Goal: Check status: Check status

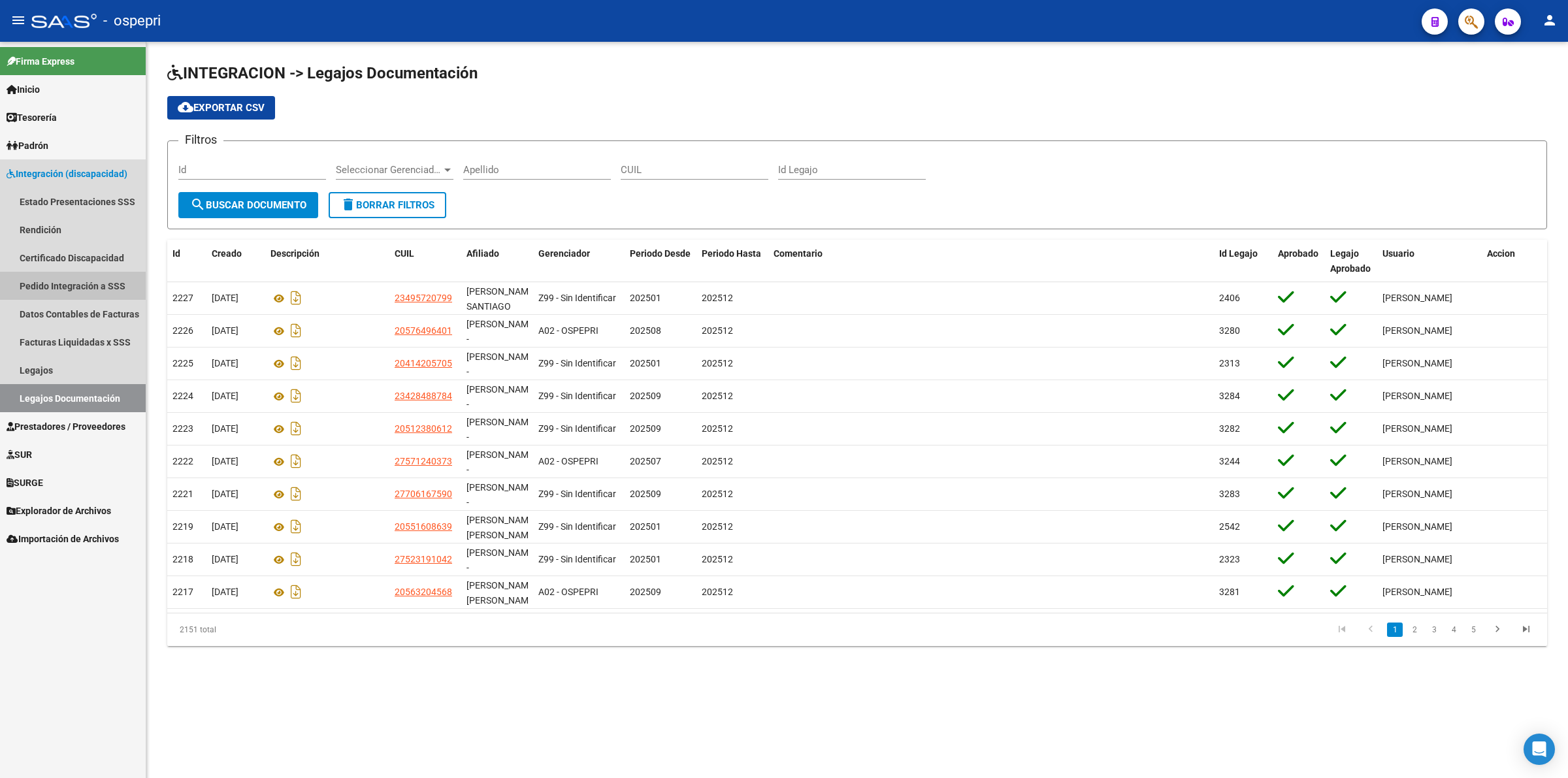
click at [73, 288] on link "Pedido Integración a SSS" at bounding box center [72, 285] width 146 height 28
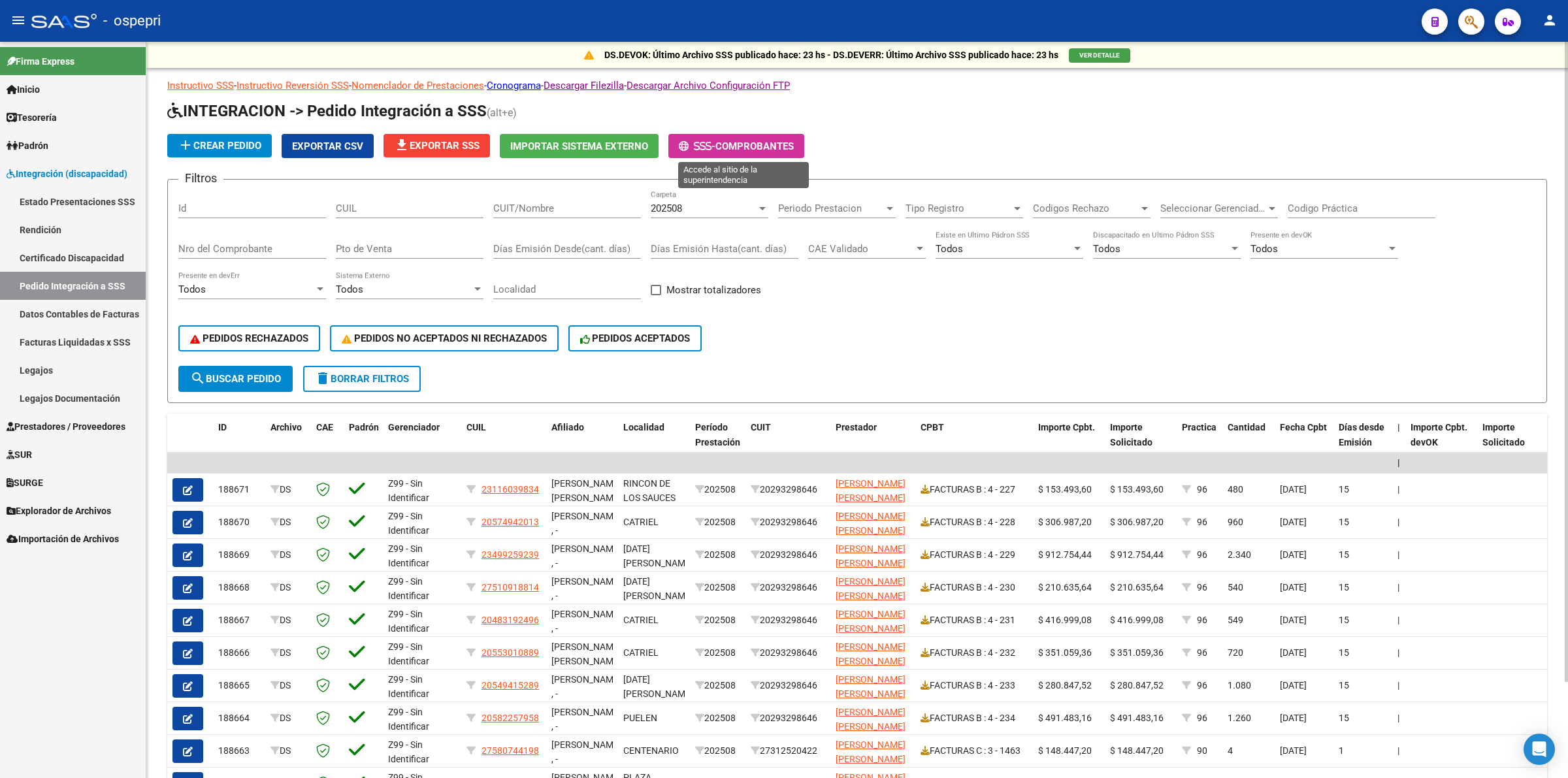
drag, startPoint x: 708, startPoint y: 152, endPoint x: 704, endPoint y: 164, distance: 12.6
click at [708, 154] on button "- Comprobantes" at bounding box center [736, 146] width 136 height 24
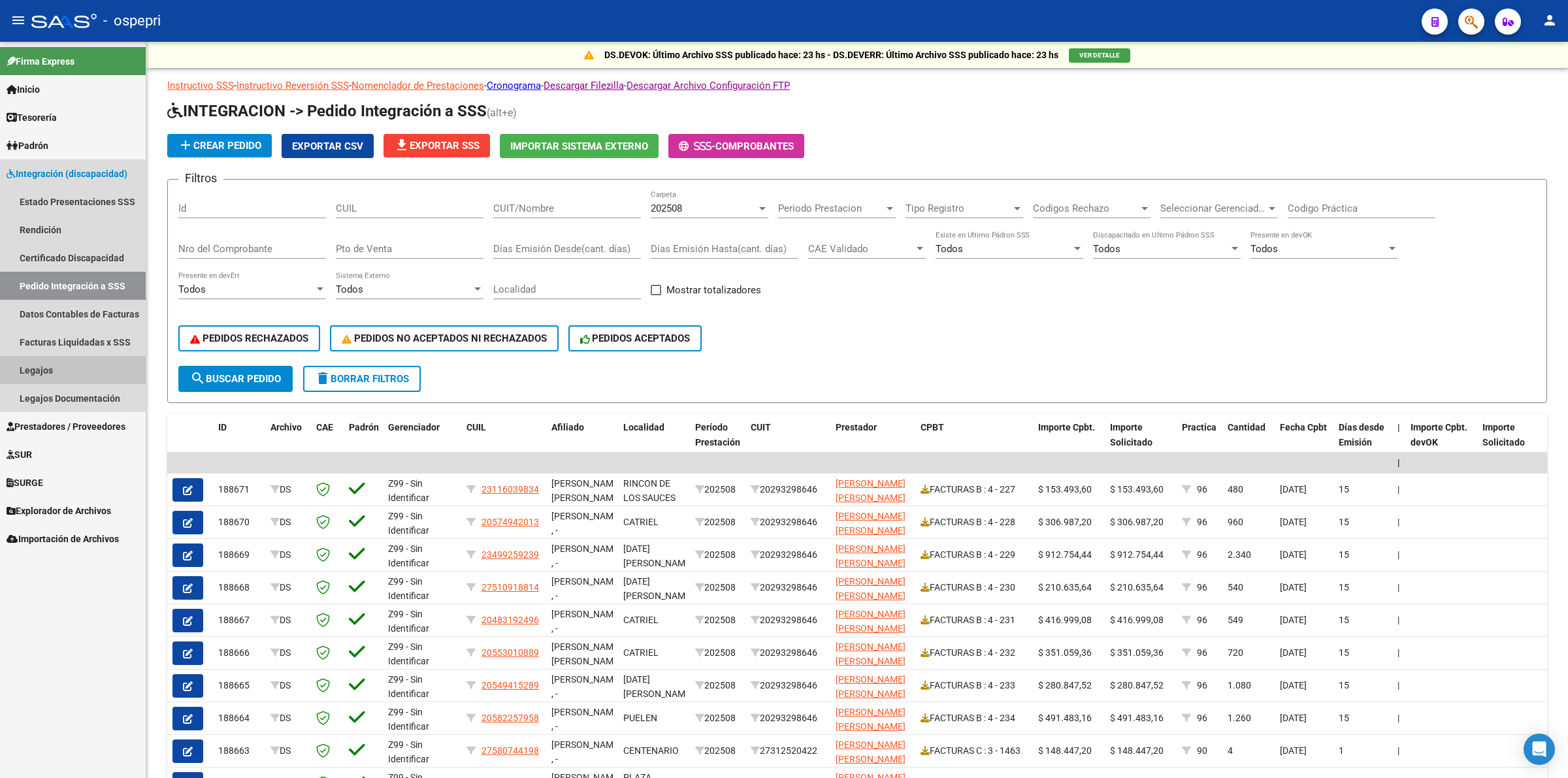
click at [85, 372] on link "Legajos" at bounding box center [72, 370] width 146 height 28
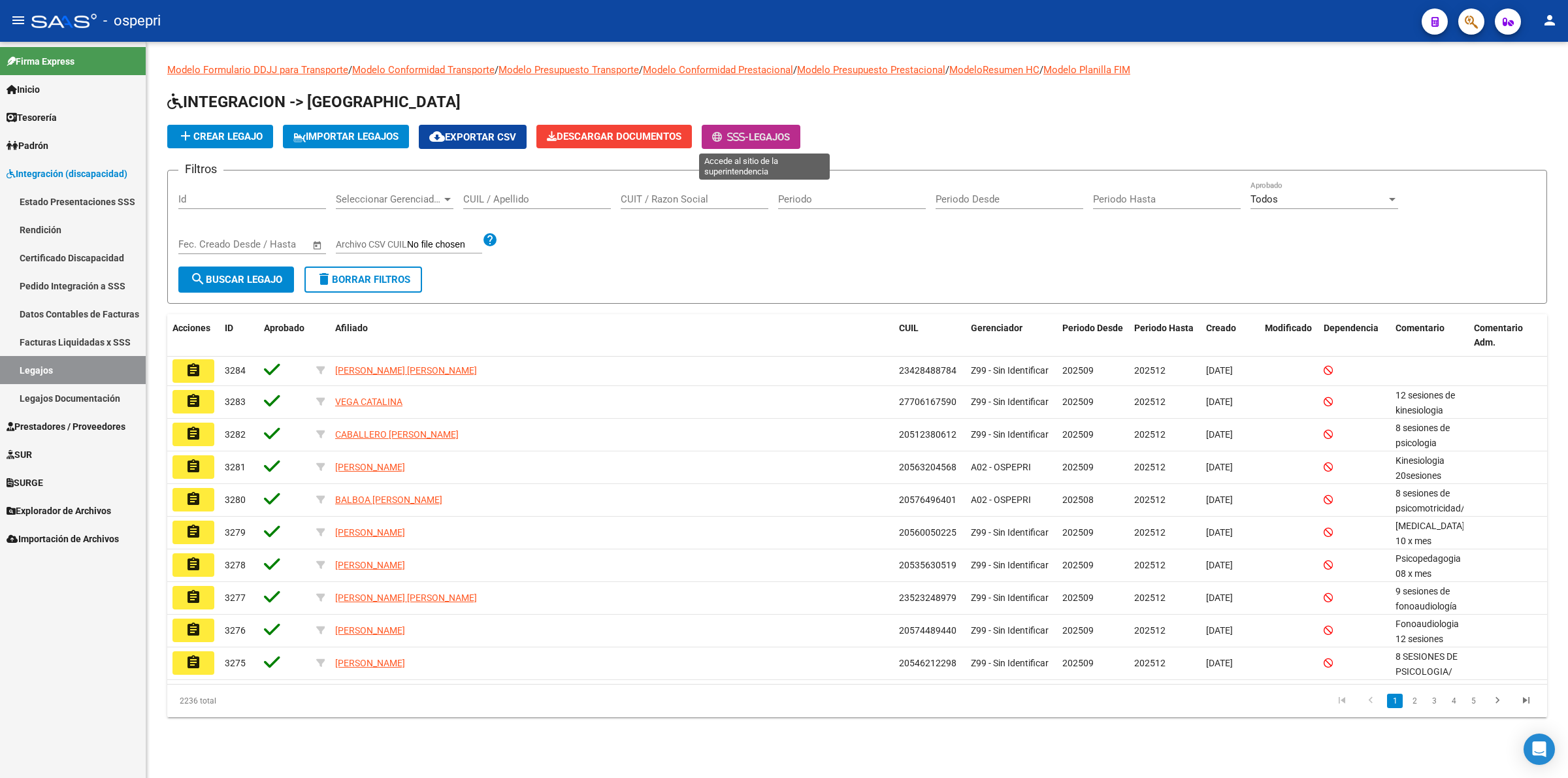
click at [733, 134] on icon at bounding box center [730, 137] width 6 height 10
click at [510, 189] on div "CUIL / Apellido" at bounding box center [537, 195] width 148 height 28
click at [511, 193] on input "CUIL / Apellido" at bounding box center [537, 199] width 148 height 11
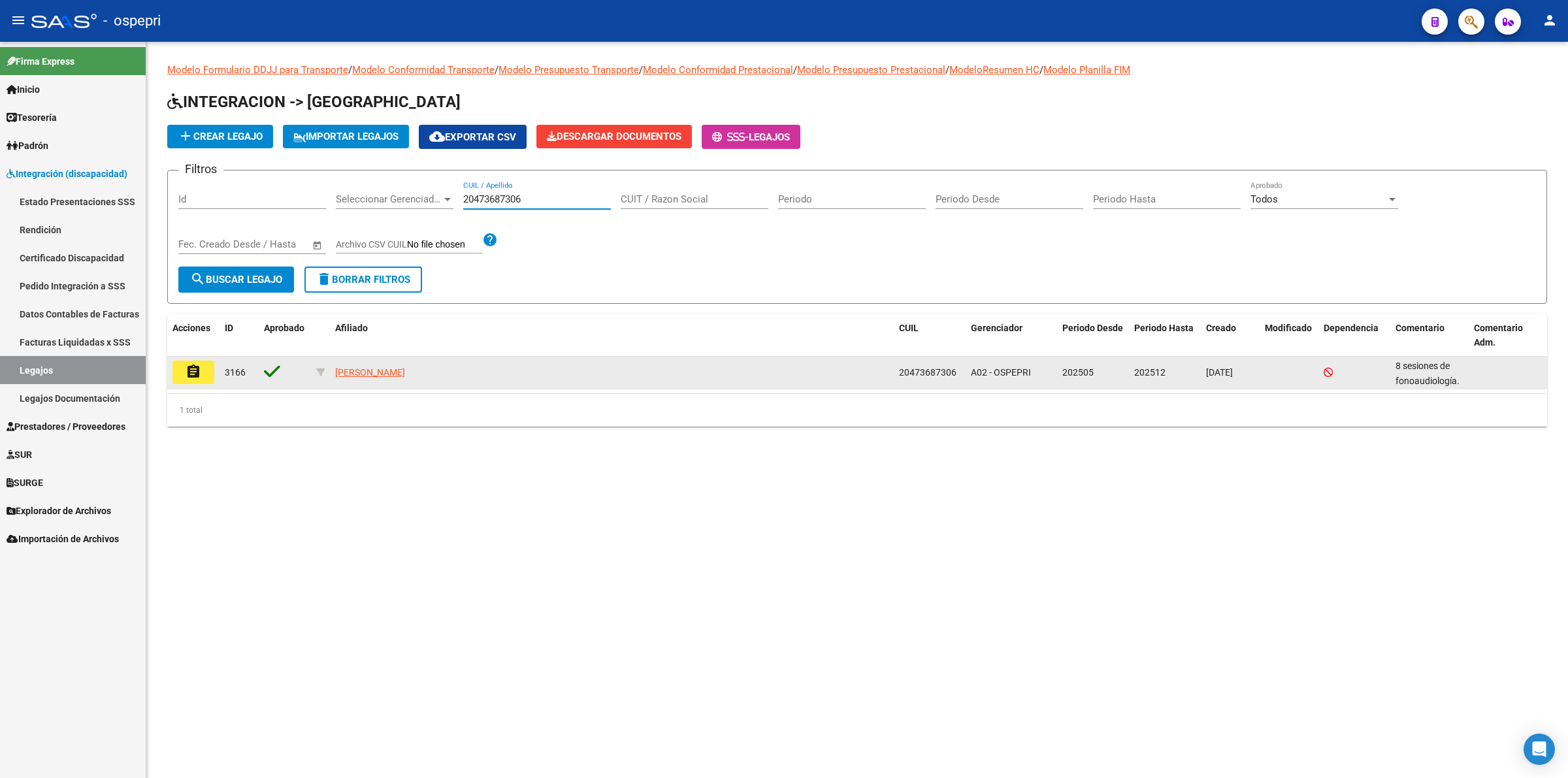
type input "20473687306"
click at [197, 364] on mat-icon "assignment" at bounding box center [193, 372] width 15 height 15
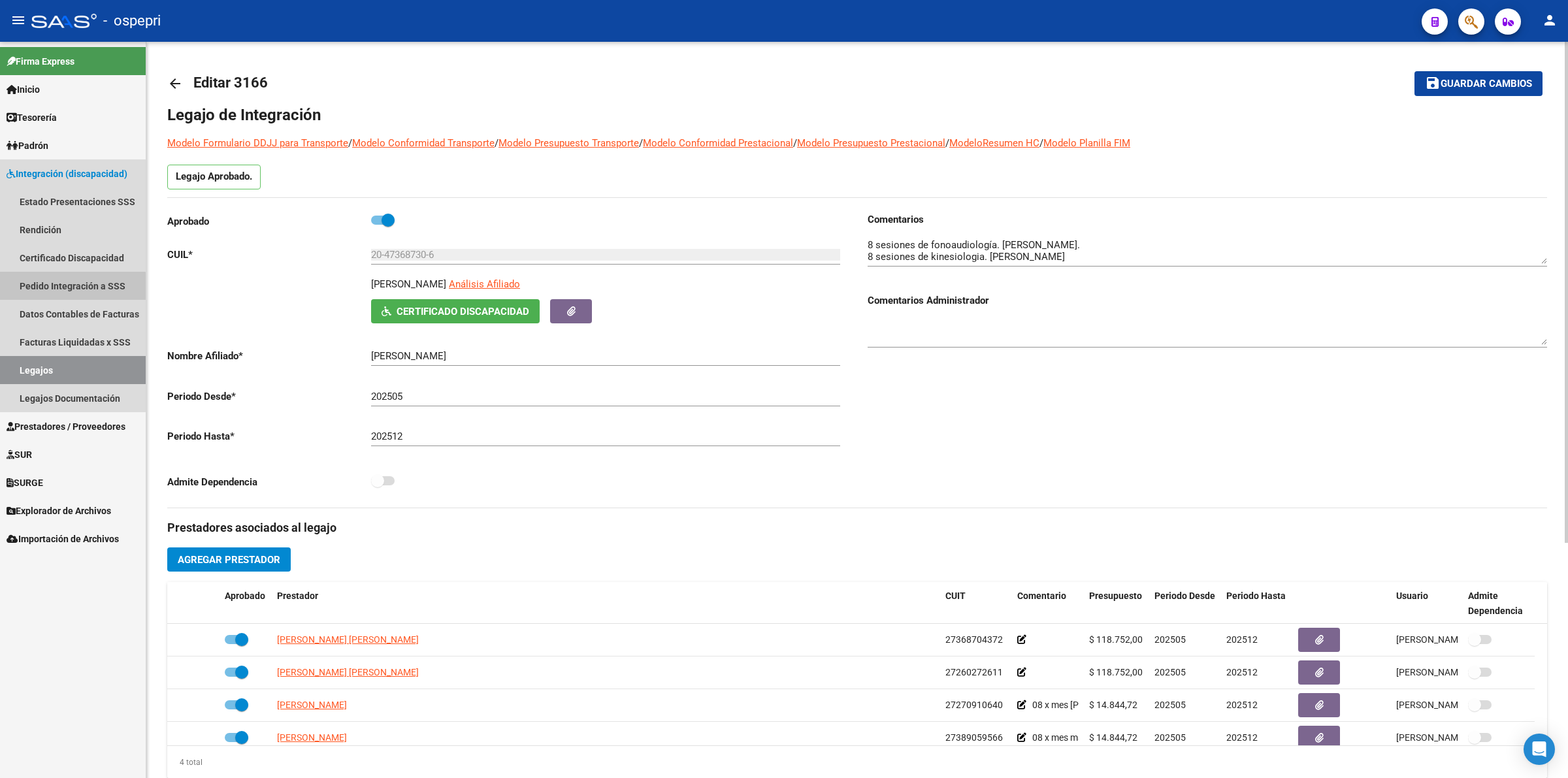
click at [47, 288] on link "Pedido Integración a SSS" at bounding box center [72, 285] width 146 height 28
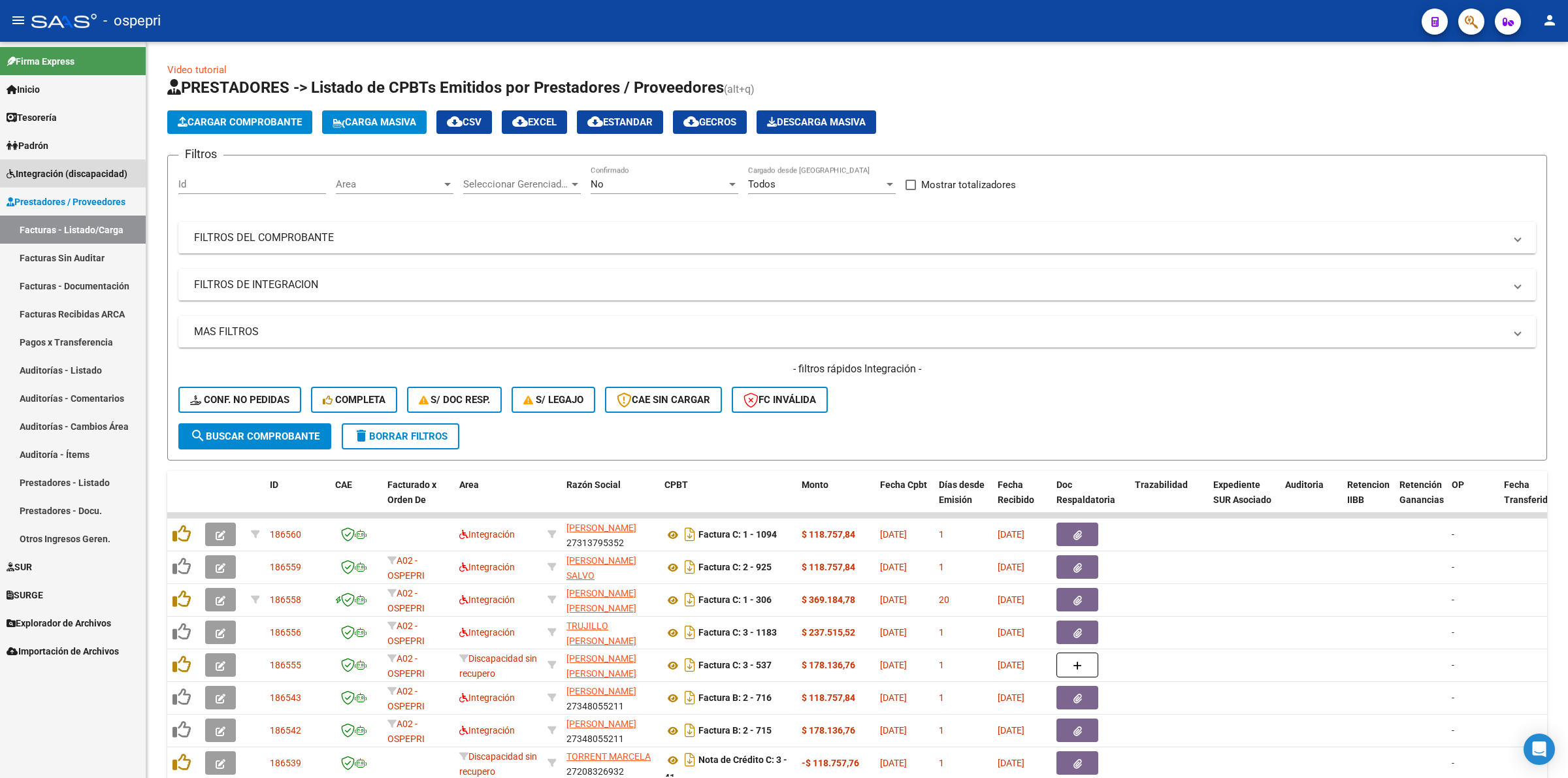
click at [70, 175] on span "Integración (discapacidad)" at bounding box center [67, 174] width 121 height 15
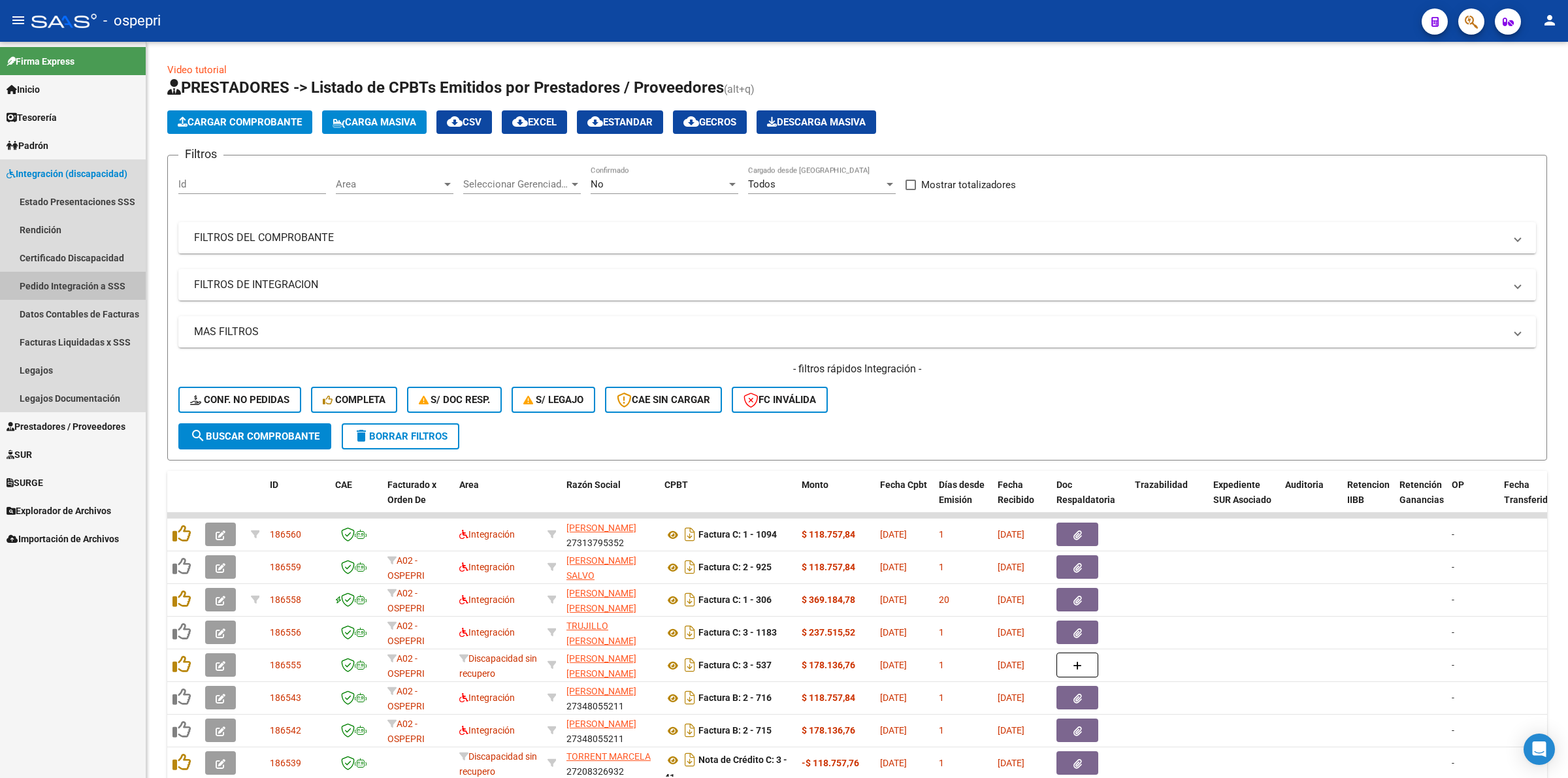
click at [72, 283] on link "Pedido Integración a SSS" at bounding box center [72, 285] width 146 height 28
